Goal: Task Accomplishment & Management: Complete application form

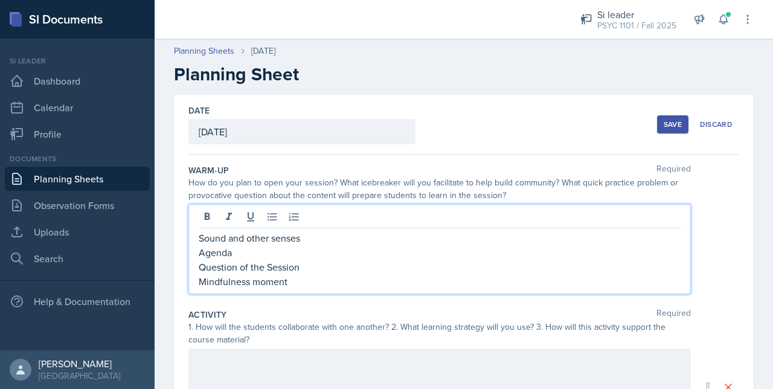
scroll to position [69, 0]
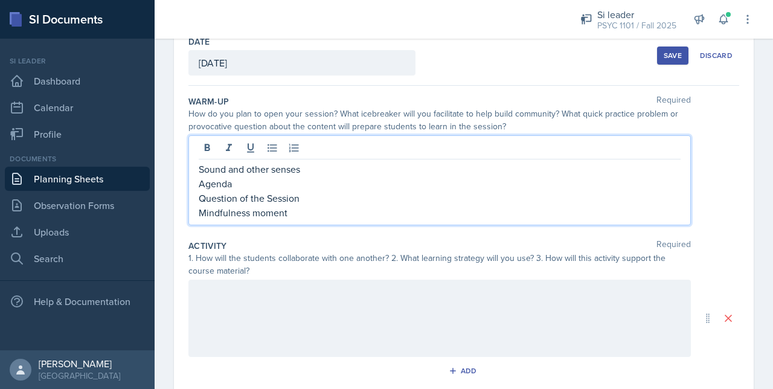
click at [227, 313] on div at bounding box center [439, 317] width 502 height 77
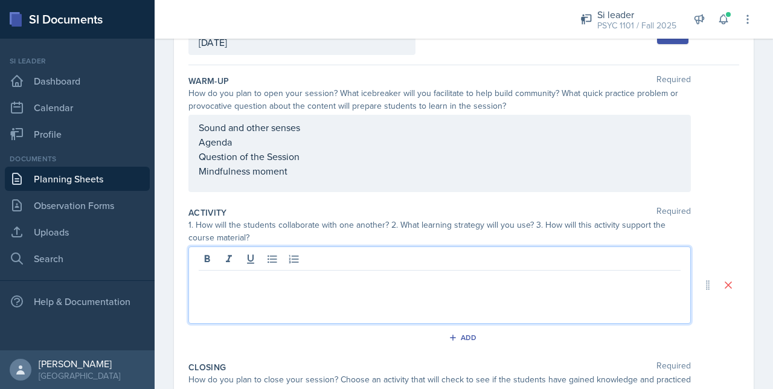
scroll to position [0, 0]
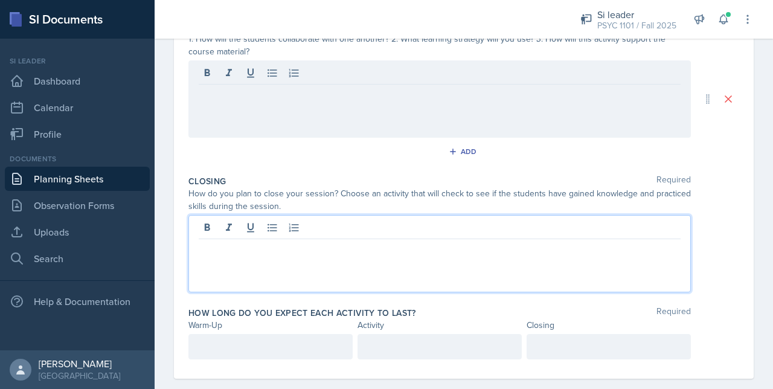
click at [237, 219] on div at bounding box center [439, 253] width 502 height 77
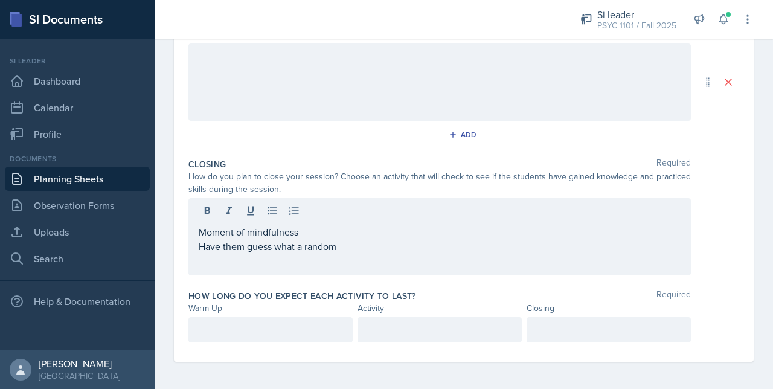
click at [197, 246] on div "Moment of mindfulness Have them guess what a random" at bounding box center [439, 236] width 502 height 77
click at [197, 247] on div "Moment of mindfulness Have them guess what a random" at bounding box center [439, 236] width 502 height 77
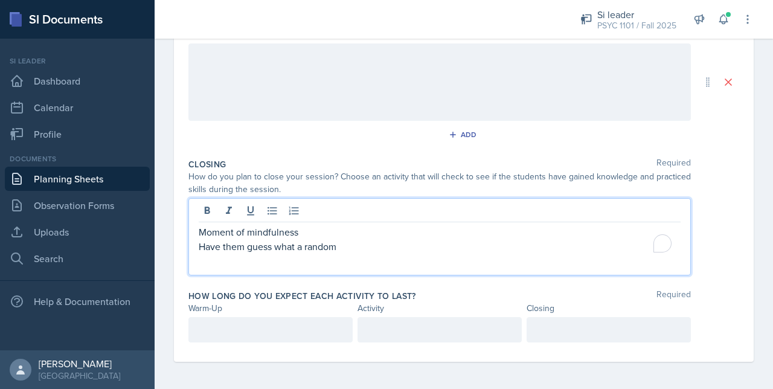
click at [199, 245] on p "Have them guess what a random" at bounding box center [440, 246] width 482 height 14
click at [338, 250] on p "Have them guess what a random" at bounding box center [440, 246] width 482 height 14
drag, startPoint x: 348, startPoint y: 248, endPoint x: 197, endPoint y: 244, distance: 151.5
click at [197, 244] on div "Moment of mindfulness Have them guess what a random" at bounding box center [439, 236] width 502 height 77
click at [348, 241] on p "Have them guess what a random" at bounding box center [440, 246] width 482 height 14
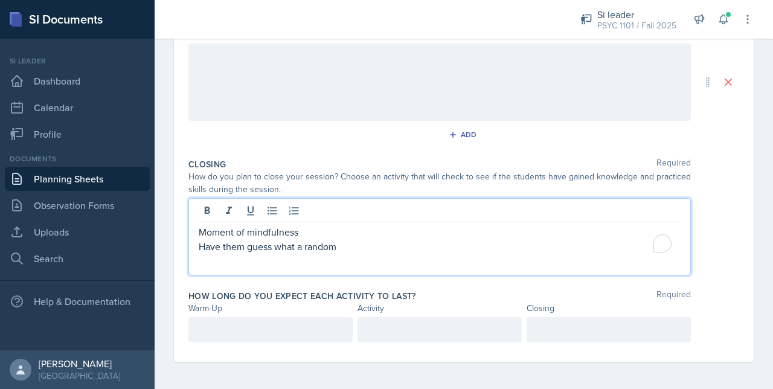
drag, startPoint x: 340, startPoint y: 246, endPoint x: 246, endPoint y: 246, distance: 94.2
click at [246, 246] on p "Have them guess what a random" at bounding box center [440, 246] width 482 height 14
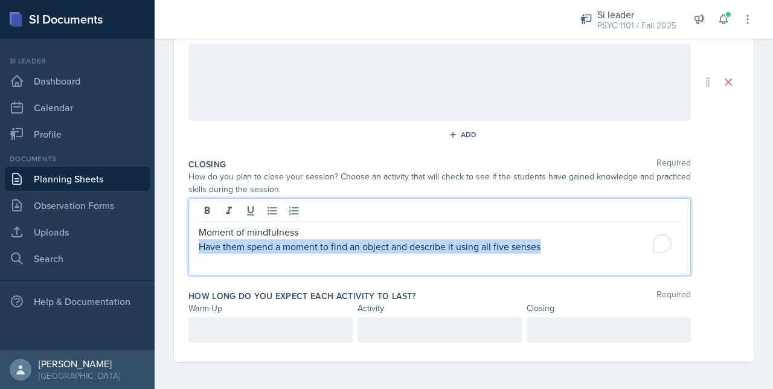
drag, startPoint x: 544, startPoint y: 247, endPoint x: 190, endPoint y: 249, distance: 354.3
click at [190, 249] on div "Moment of mindfulness Have them spend a moment to find an object and describe i…" at bounding box center [439, 236] width 502 height 77
copy p "Have them spend a moment to find an object and describe it using all five senses"
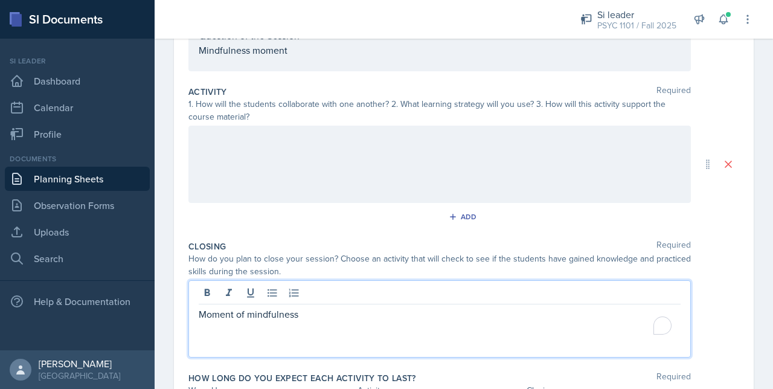
click at [211, 138] on p at bounding box center [440, 138] width 482 height 14
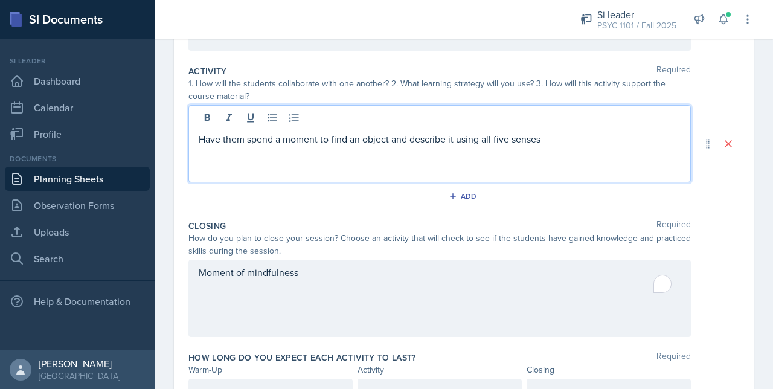
click at [206, 281] on div "Moment of mindfulness" at bounding box center [439, 298] width 502 height 77
click at [558, 118] on div "Have them spend a moment to find an object and describe it using all five senses" at bounding box center [439, 143] width 502 height 77
click at [308, 290] on div "Moment of mindfulness" at bounding box center [440, 279] width 482 height 29
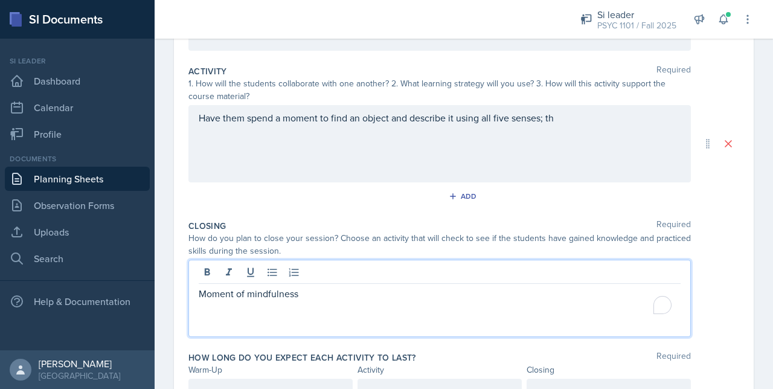
click at [327, 294] on p "Moment of mindfulness" at bounding box center [440, 293] width 482 height 14
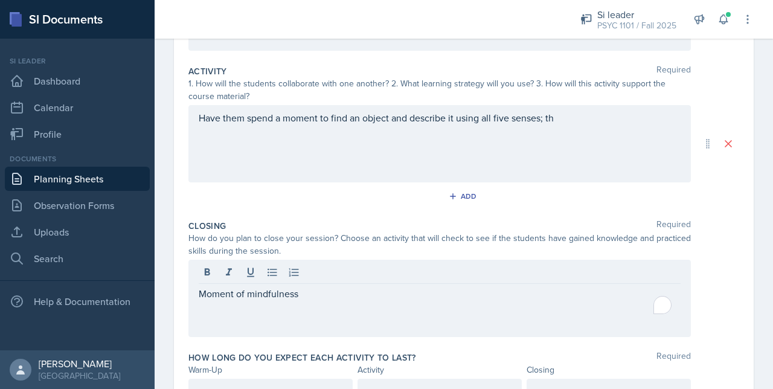
click at [261, 323] on div "Moment of mindfulness" at bounding box center [439, 298] width 502 height 77
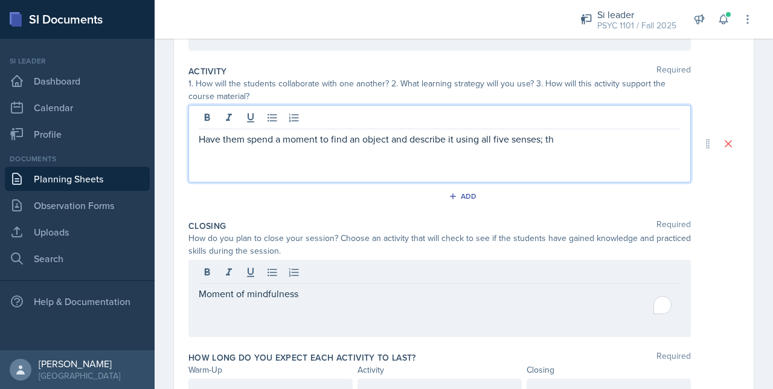
click at [273, 132] on p "Have them spend a moment to find an object and describe it using all five sense…" at bounding box center [440, 139] width 482 height 14
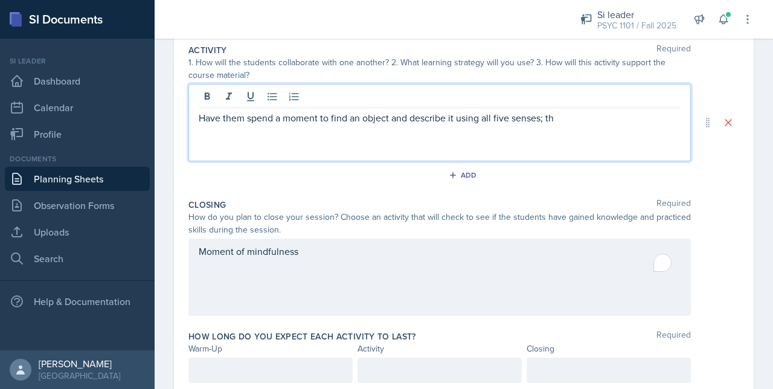
click at [569, 123] on p "Have them spend a moment to find an object and describe it using all five sense…" at bounding box center [440, 117] width 482 height 14
click at [334, 254] on div "Moment of mindfulness" at bounding box center [439, 276] width 502 height 77
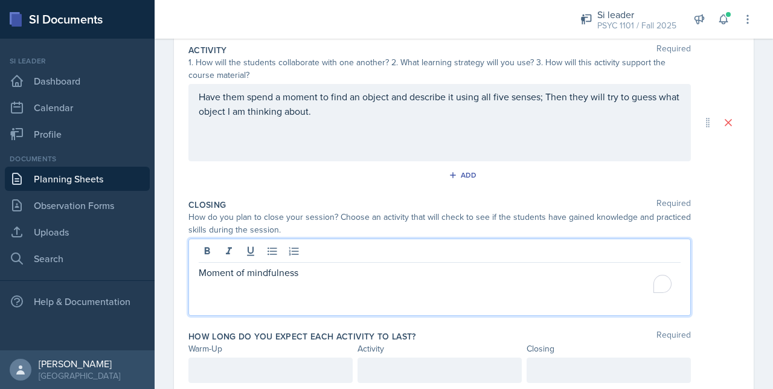
click at [356, 109] on div "Have them spend a moment to find an object and describe it using all five sense…" at bounding box center [439, 122] width 502 height 77
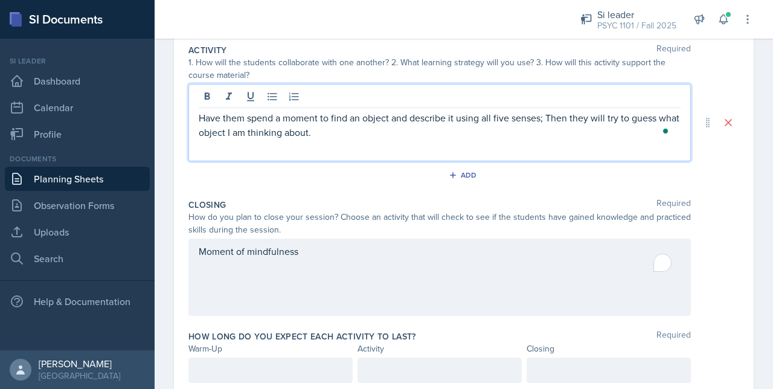
click at [354, 126] on p "Have them spend a moment to find an object and describe it using all five sense…" at bounding box center [440, 124] width 482 height 29
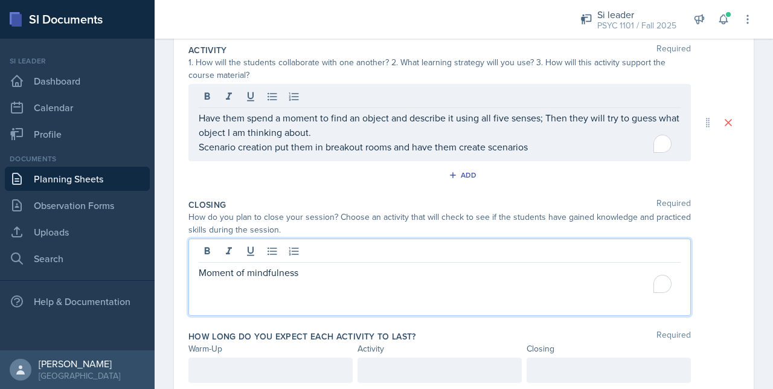
click at [319, 265] on div "Moment of mindfulness" at bounding box center [440, 279] width 482 height 29
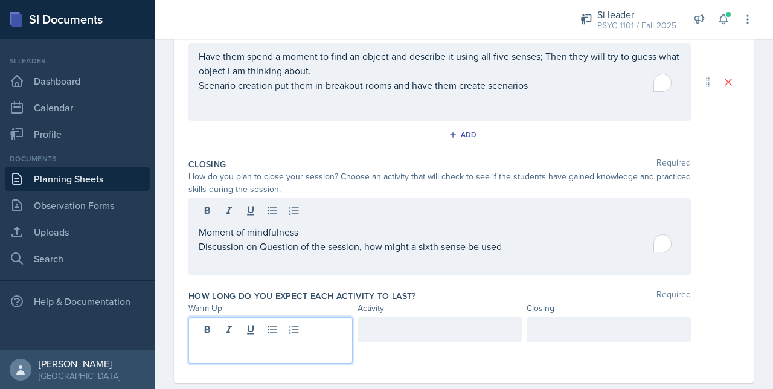
click at [237, 343] on p at bounding box center [271, 350] width 144 height 14
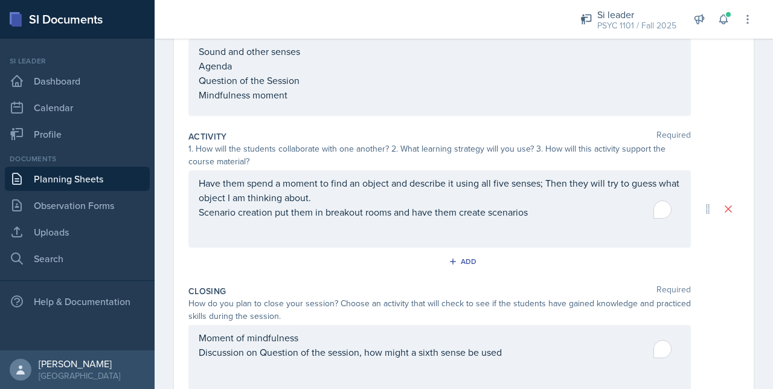
scroll to position [313, 0]
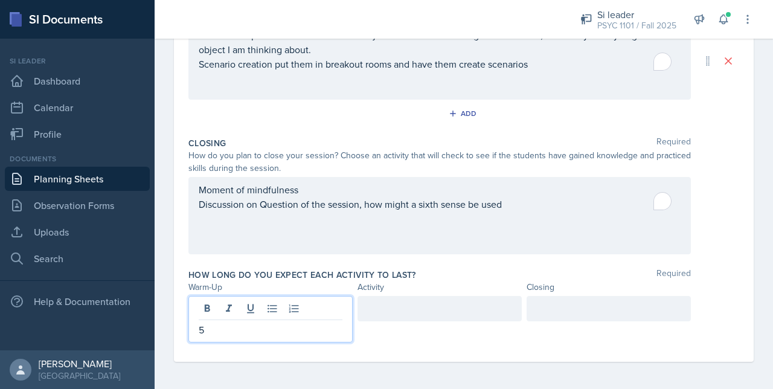
click at [378, 315] on div at bounding box center [439, 308] width 164 height 25
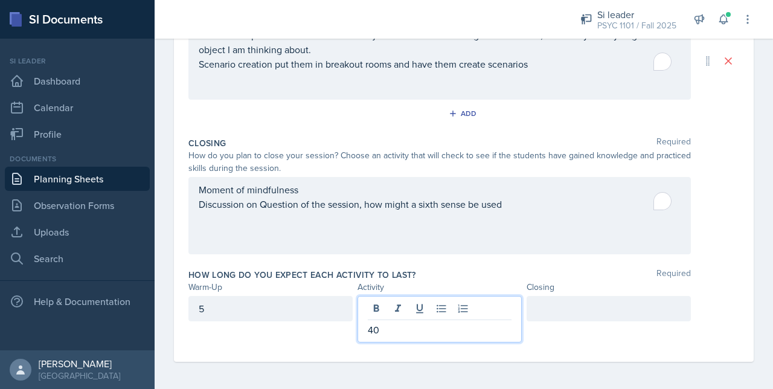
click at [533, 301] on div at bounding box center [608, 308] width 164 height 25
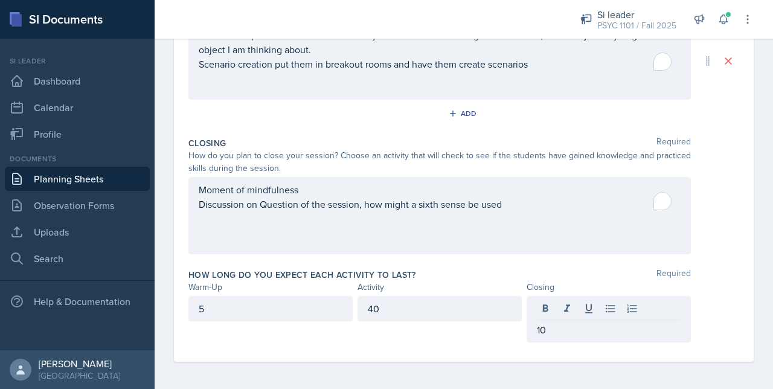
click at [265, 299] on div "5" at bounding box center [270, 308] width 164 height 25
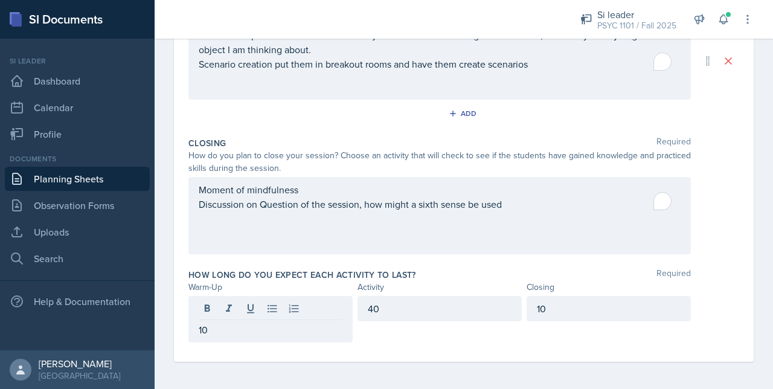
click at [335, 340] on div "10" at bounding box center [270, 319] width 164 height 46
click at [328, 343] on div "How long do you expect each activity to last? Required Warm-Up Activity Closing…" at bounding box center [463, 308] width 550 height 88
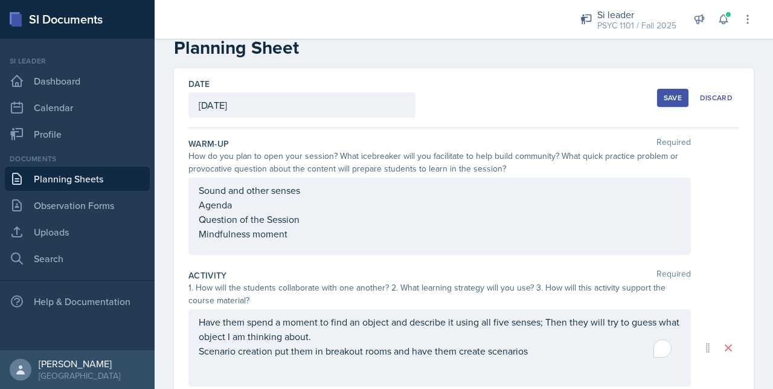
scroll to position [0, 0]
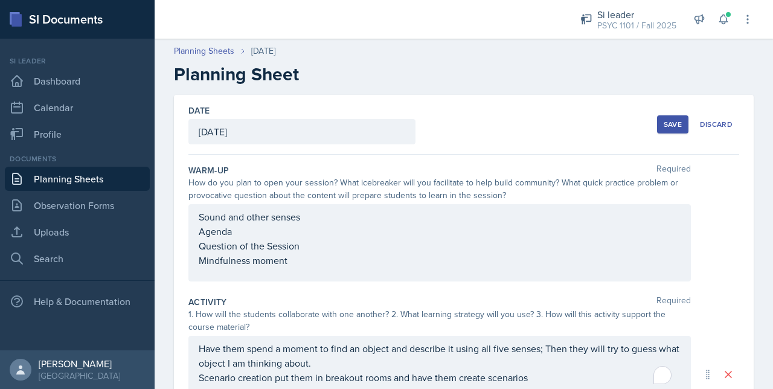
click at [663, 126] on div "Save" at bounding box center [672, 125] width 18 height 10
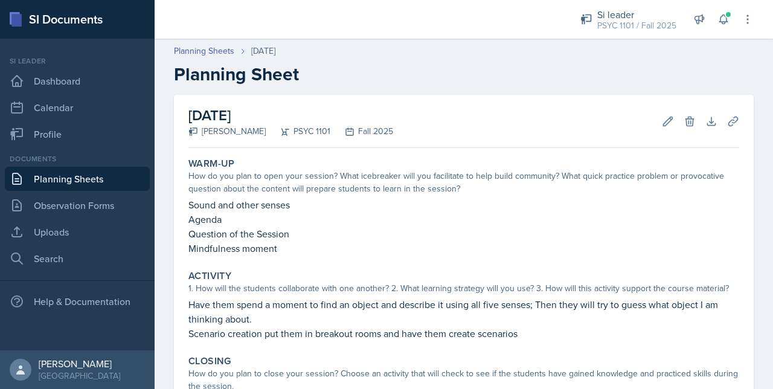
click at [713, 114] on div "September 19th, 2025 Artemas Souder PSYC 1101 Fall 2025 Edit Delete Download Up…" at bounding box center [463, 121] width 550 height 53
click at [727, 116] on icon at bounding box center [733, 121] width 12 height 12
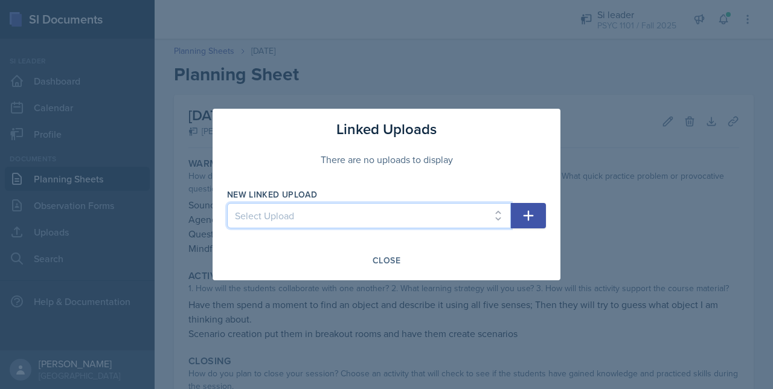
click at [385, 214] on select "Select Upload 08-15 Mock Sesh F.Se 2 (chap 3) F.Se - 1 F.Se ch3 jeopady Phys $ …" at bounding box center [369, 215] width 284 height 25
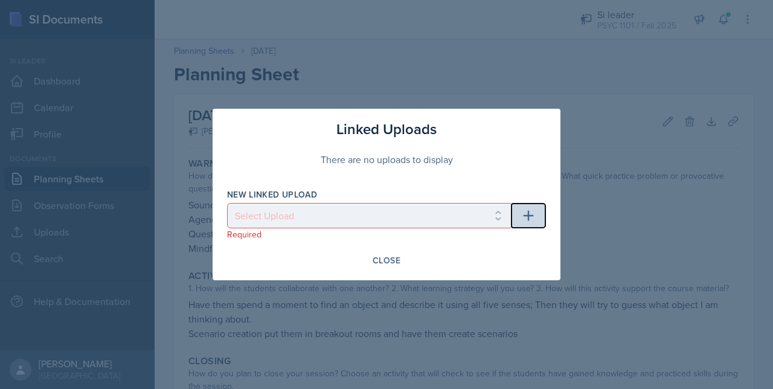
click at [520, 218] on button "button" at bounding box center [528, 215] width 35 height 25
click at [386, 249] on div "Linked Uploads There are no uploads to display New Linked Upload Select Upload …" at bounding box center [386, 194] width 348 height 171
click at [379, 260] on div "Close" at bounding box center [386, 260] width 28 height 10
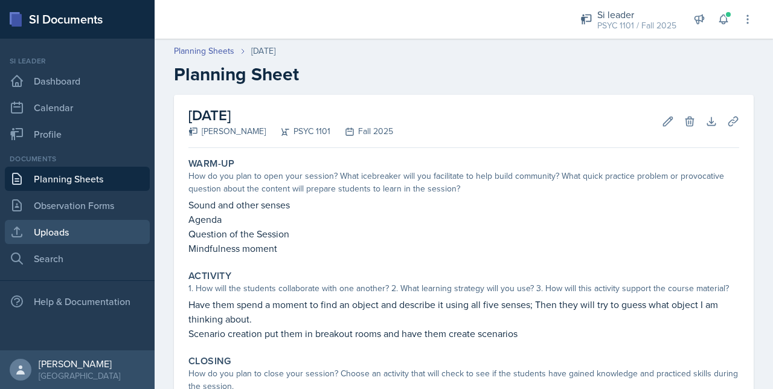
click at [64, 232] on link "Uploads" at bounding box center [77, 232] width 145 height 24
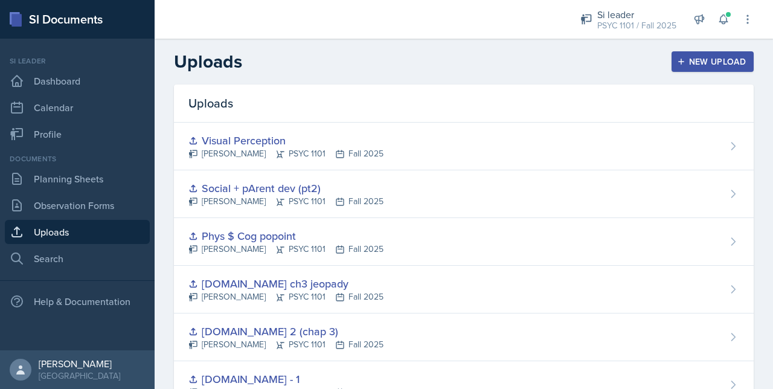
click at [706, 65] on div "New Upload" at bounding box center [712, 62] width 67 height 10
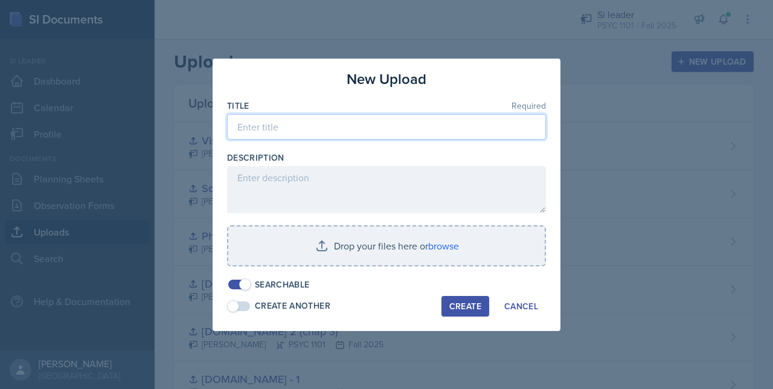
click at [278, 124] on input at bounding box center [386, 126] width 319 height 25
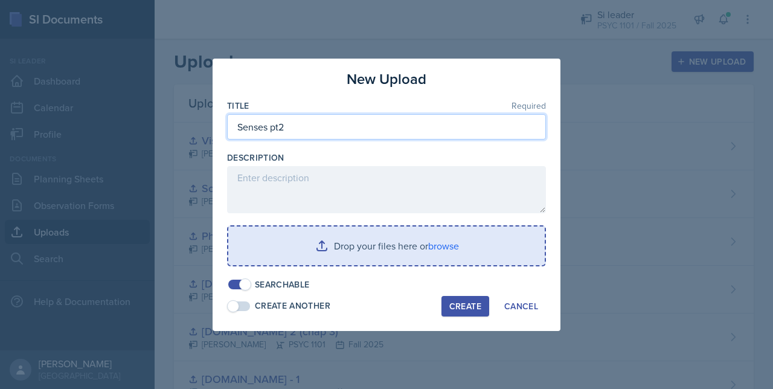
type input "Senses pt2"
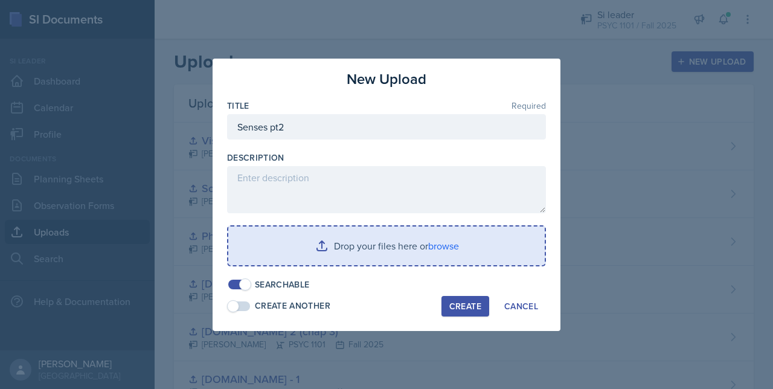
click at [328, 229] on input "file" at bounding box center [386, 245] width 316 height 39
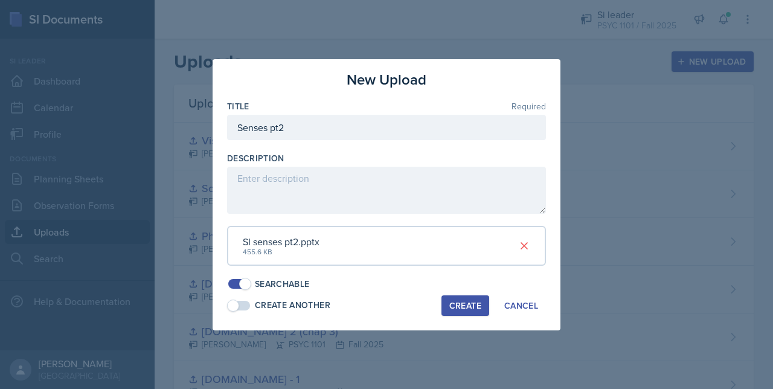
click at [465, 304] on div "Create" at bounding box center [465, 306] width 32 height 10
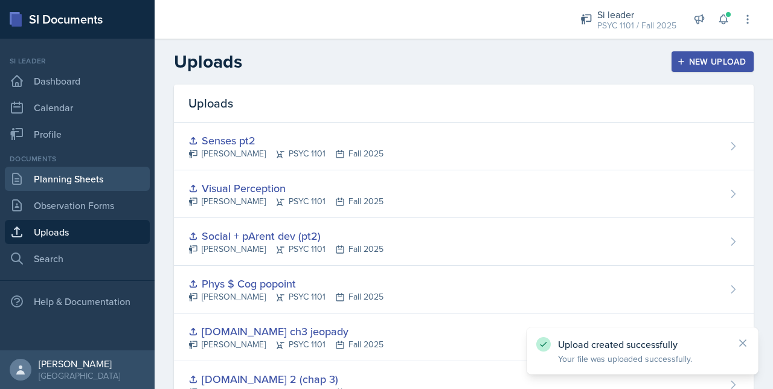
click at [70, 184] on link "Planning Sheets" at bounding box center [77, 179] width 145 height 24
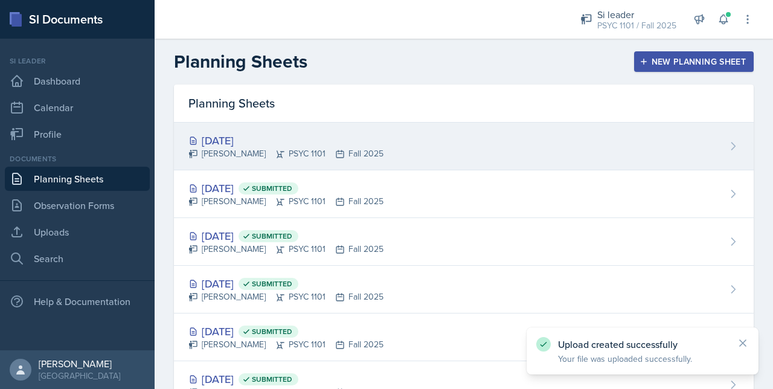
click at [346, 145] on div "[DATE]" at bounding box center [285, 140] width 195 height 16
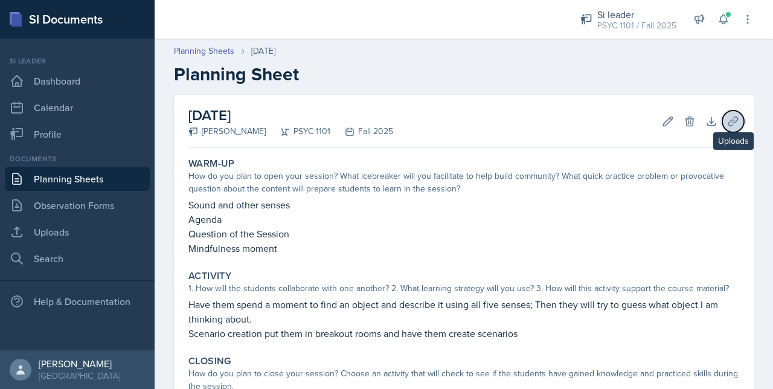
click at [727, 118] on icon at bounding box center [733, 121] width 12 height 12
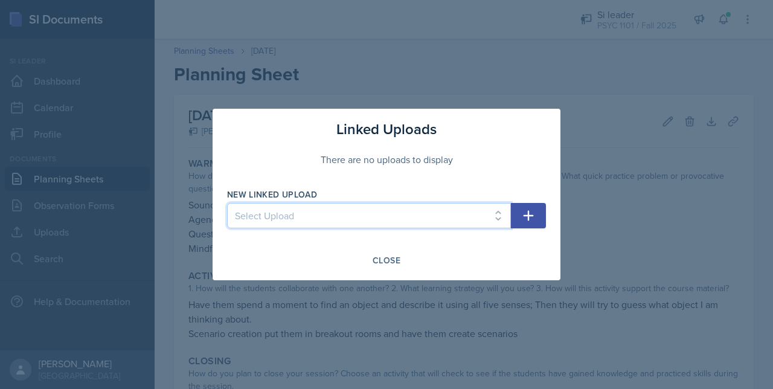
click at [401, 209] on select "Select Upload 08-15 Mock Sesh F.Se 2 (chap 3) F.Se - 1 F.Se ch3 jeopady Phys $ …" at bounding box center [369, 215] width 284 height 25
select select "d0a82f9d-50c6-4425-ae3d-09356aa747de"
click at [227, 203] on select "Select Upload 08-15 Mock Sesh F.Se 2 (chap 3) F.Se - 1 F.Se ch3 jeopady Phys $ …" at bounding box center [369, 215] width 284 height 25
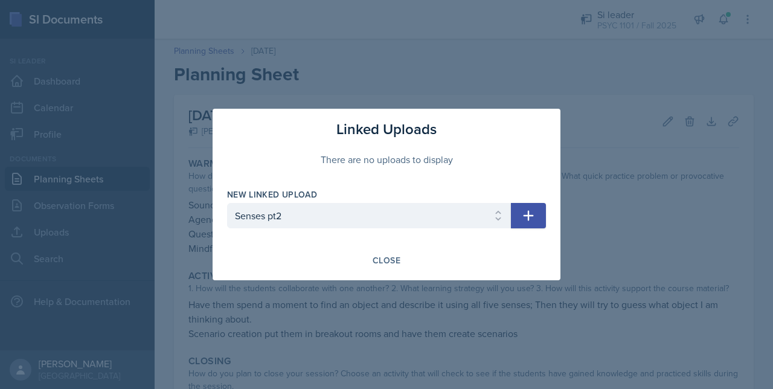
click at [529, 214] on icon "button" at bounding box center [528, 215] width 14 height 14
select select
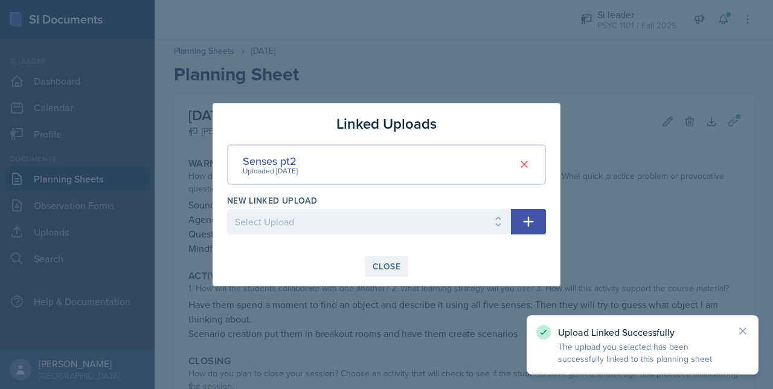
click at [388, 257] on button "Close" at bounding box center [386, 266] width 43 height 21
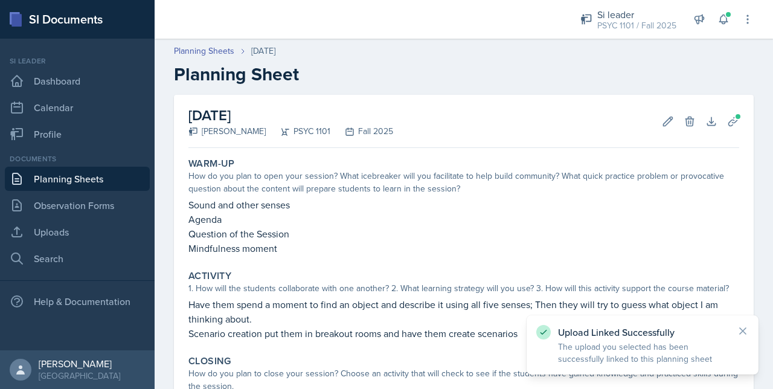
click at [51, 64] on div "Si leader" at bounding box center [77, 61] width 145 height 11
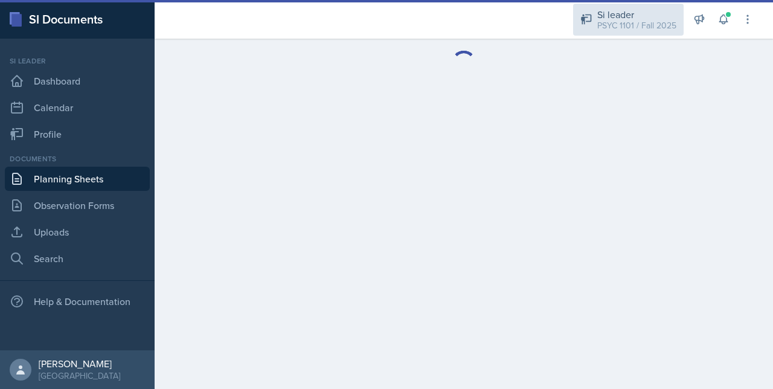
click at [582, 24] on icon at bounding box center [586, 19] width 12 height 12
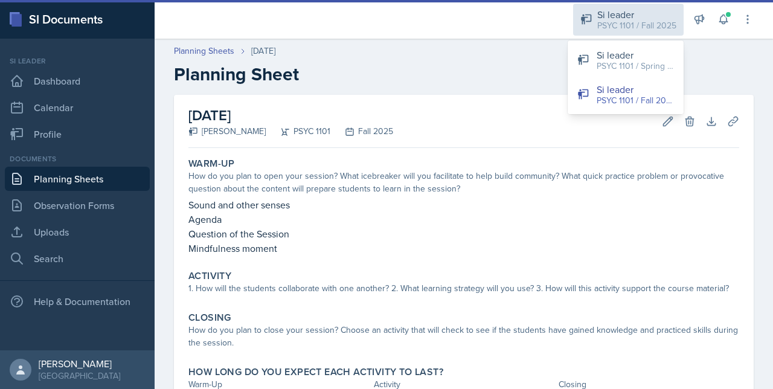
click at [581, 24] on icon at bounding box center [586, 19] width 12 height 12
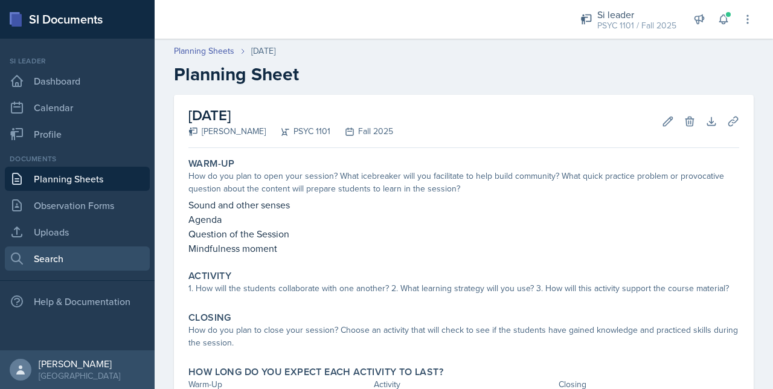
click at [47, 257] on link "Search" at bounding box center [77, 258] width 145 height 24
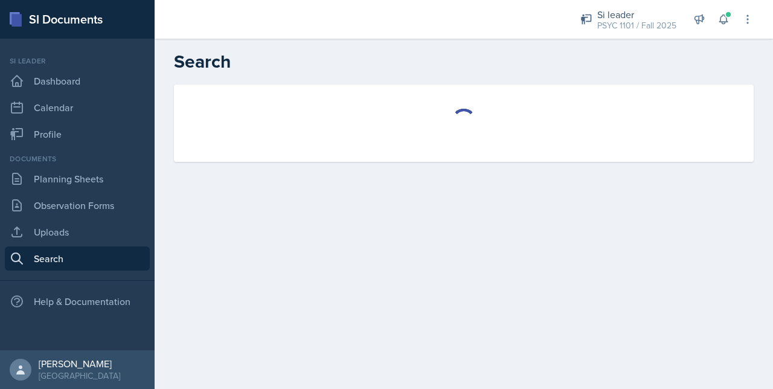
select select "all"
select select "1"
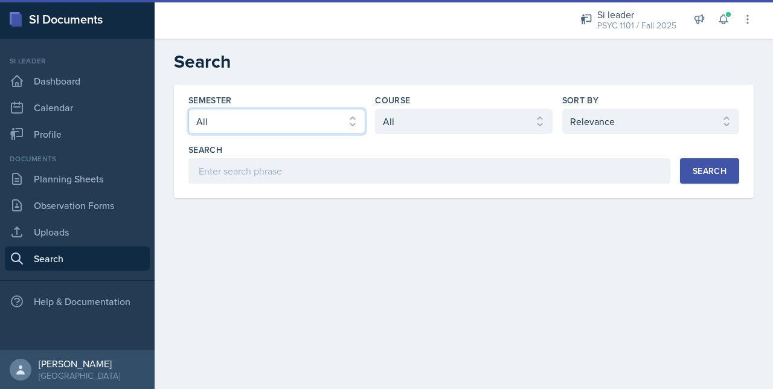
click at [260, 121] on select "Select semester All Fall 2025 Summer 2025 Spring 2025 Fall 2024 Summer 2024 Spr…" at bounding box center [276, 121] width 177 height 25
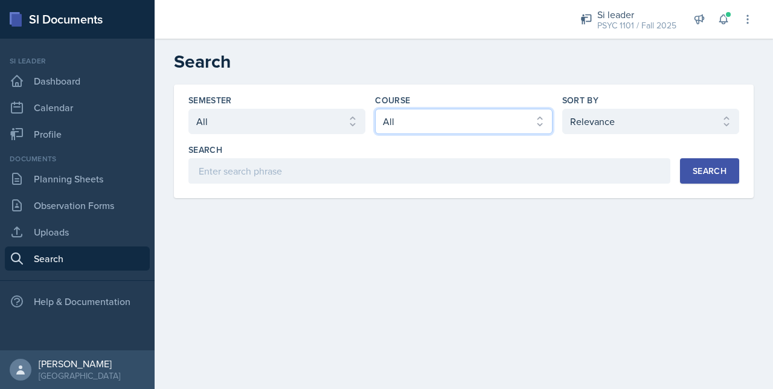
click at [395, 109] on select "Select course All ACCT 2101 ACCT 2102 ACCT 4050 ANTH 1102 ANTH 3301 ARCH 1000 A…" at bounding box center [463, 121] width 177 height 25
select select "93a945cf-eb40-40a1-82f0-d0905c6d75b7"
click at [375, 109] on select "Select course All ACCT 2101 ACCT 2102 ACCT 4050 ANTH 1102 ANTH 3301 ARCH 1000 A…" at bounding box center [463, 121] width 177 height 25
click at [692, 167] on button "Search" at bounding box center [709, 170] width 59 height 25
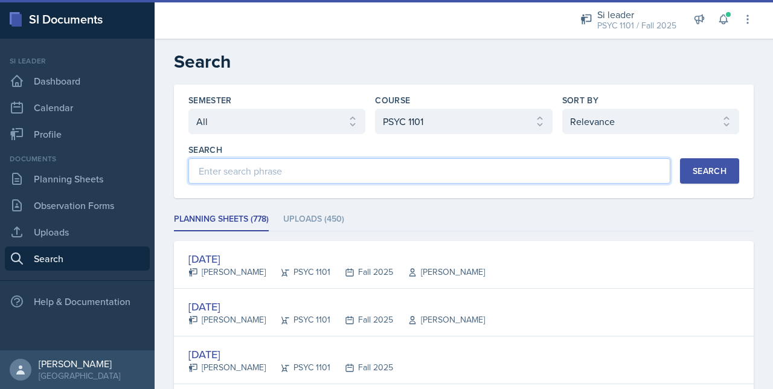
click at [368, 160] on input at bounding box center [429, 170] width 482 height 25
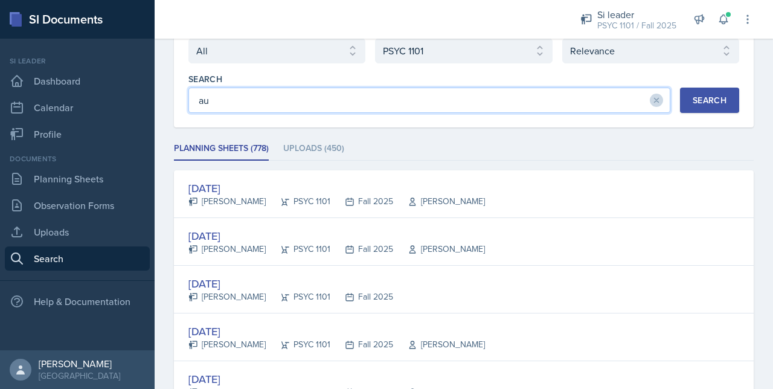
scroll to position [72, 0]
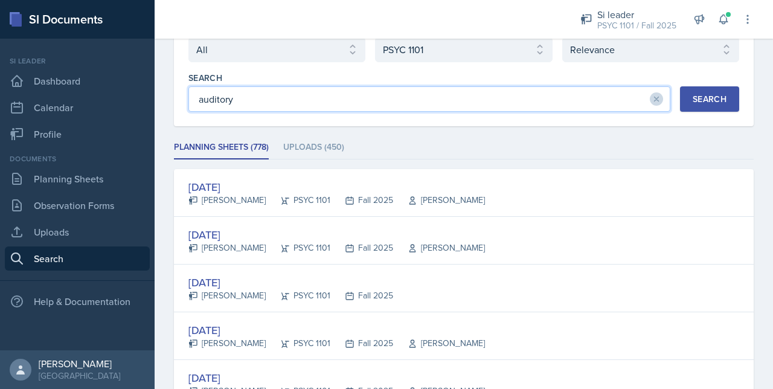
type input "auditory"
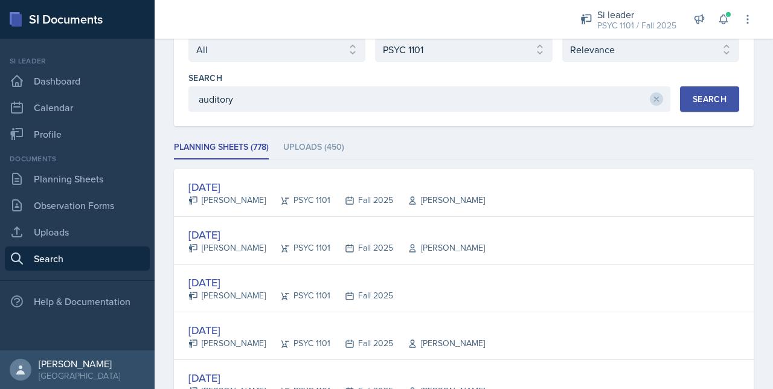
click at [694, 108] on button "Search" at bounding box center [709, 98] width 59 height 25
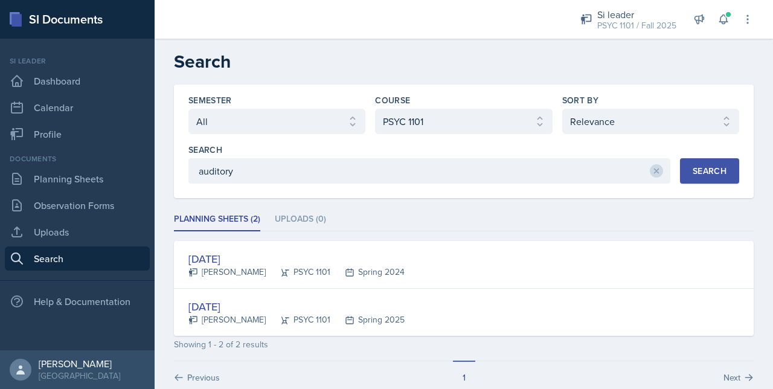
scroll to position [22, 0]
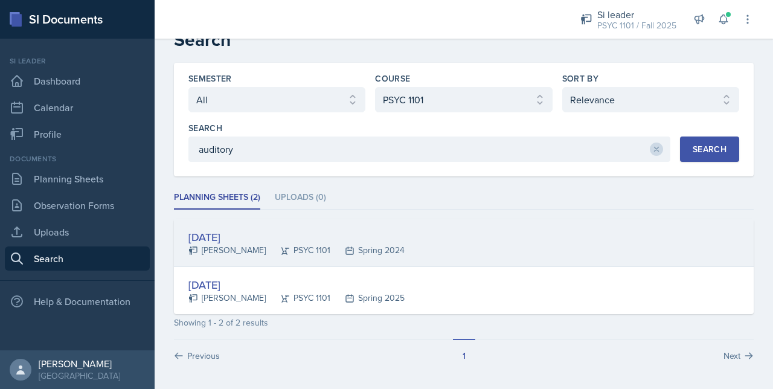
click at [237, 234] on div "[DATE]" at bounding box center [296, 237] width 216 height 16
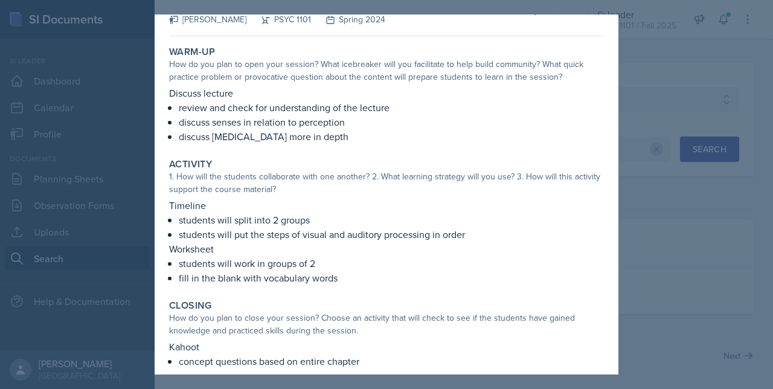
scroll to position [0, 0]
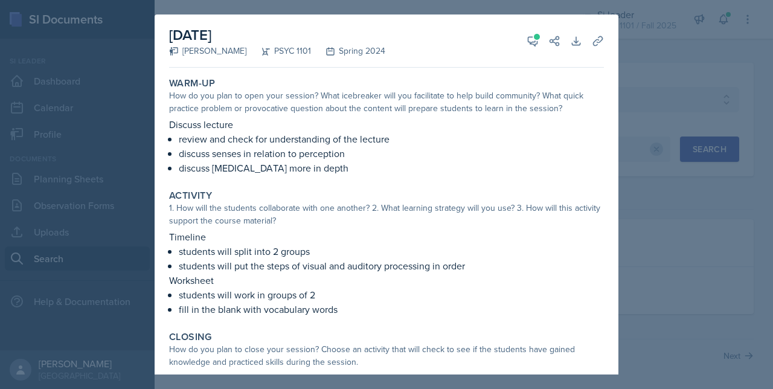
click at [604, 44] on div "[DATE] [PERSON_NAME] PSYC 1101 Spring 2024 View Comments Comments [DATE] [PERSO…" at bounding box center [387, 216] width 464 height 404
click at [598, 42] on button "Uploads" at bounding box center [598, 41] width 22 height 22
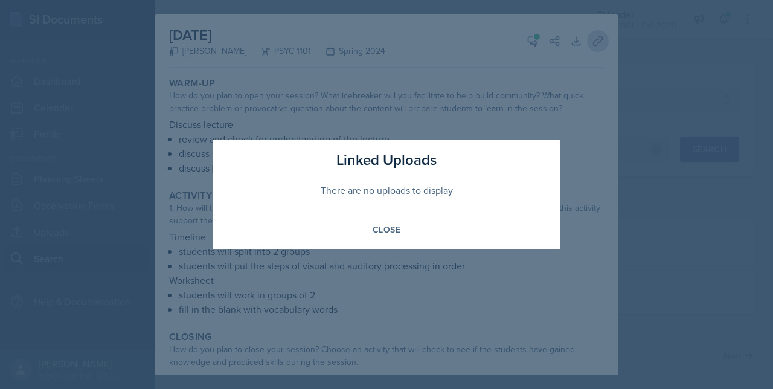
click at [598, 42] on div at bounding box center [386, 194] width 773 height 389
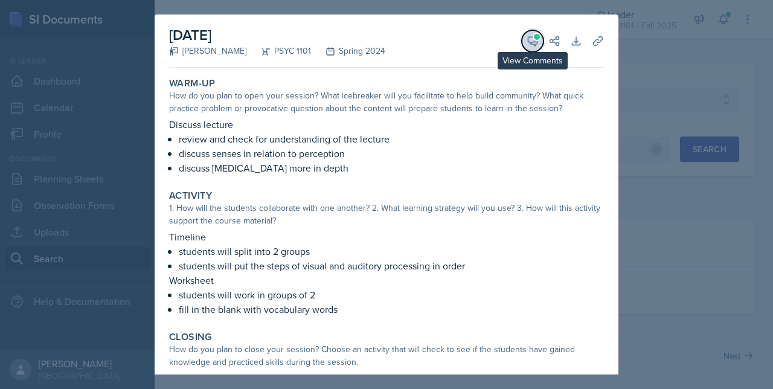
click at [522, 45] on button "View Comments" at bounding box center [533, 41] width 22 height 22
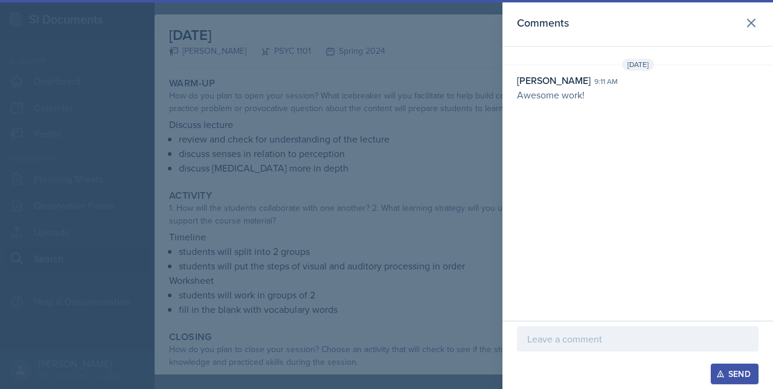
click at [515, 45] on header "Comments" at bounding box center [637, 23] width 270 height 46
click at [389, 149] on div at bounding box center [386, 194] width 773 height 389
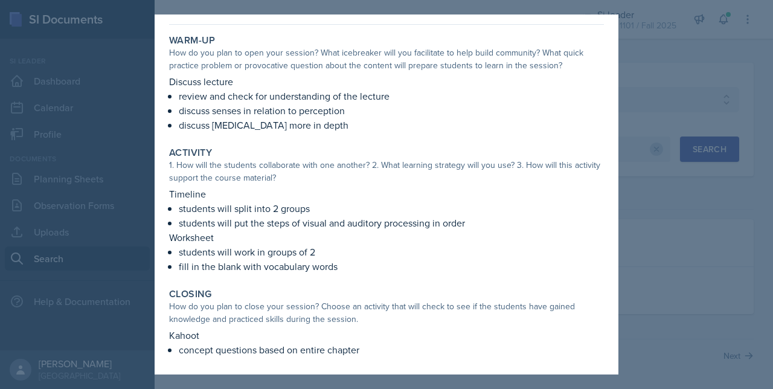
scroll to position [45, 0]
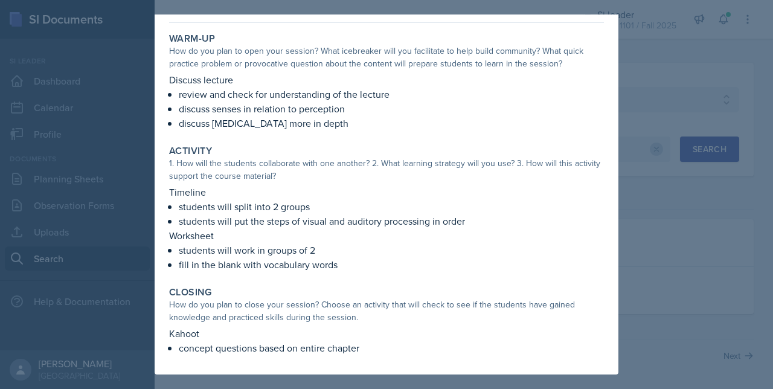
click at [649, 215] on div at bounding box center [386, 194] width 773 height 389
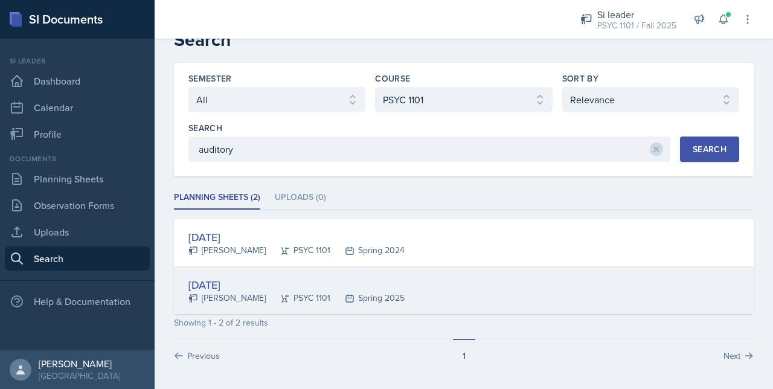
click at [252, 283] on div "[DATE]" at bounding box center [296, 284] width 216 height 16
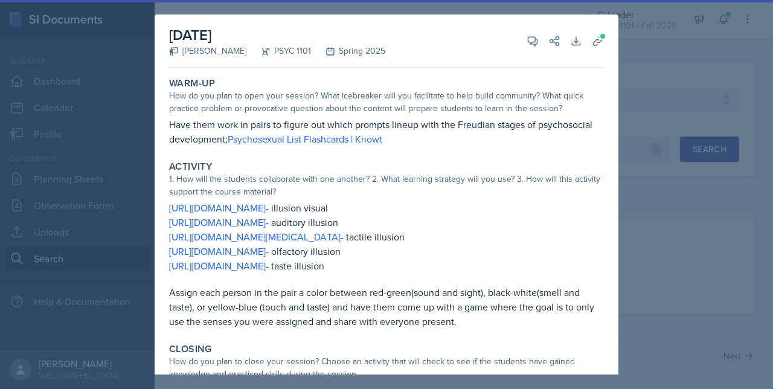
scroll to position [57, 0]
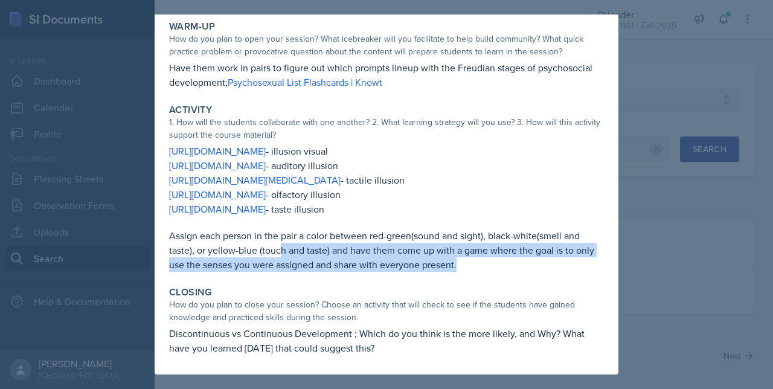
drag, startPoint x: 282, startPoint y: 244, endPoint x: 472, endPoint y: 266, distance: 190.8
click at [472, 266] on p "Assign each person in the pair a color between red-green(sound and sight), blac…" at bounding box center [386, 249] width 435 height 43
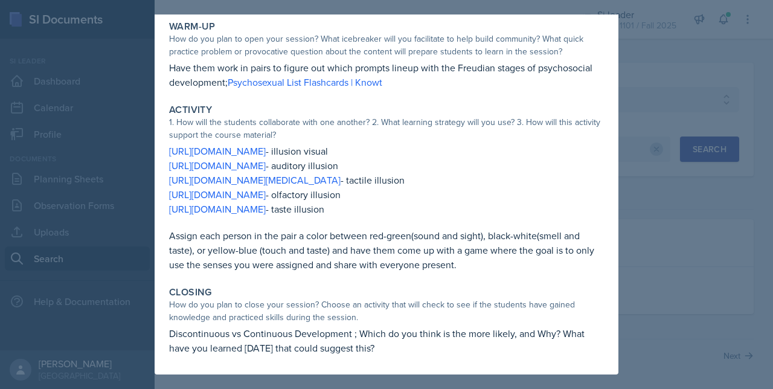
drag, startPoint x: 472, startPoint y: 266, endPoint x: 405, endPoint y: 283, distance: 69.2
click at [405, 283] on div "Closing How do you plan to close your session? Choose an activity that will che…" at bounding box center [386, 320] width 444 height 78
click at [706, 252] on div at bounding box center [386, 194] width 773 height 389
